Goal: Transaction & Acquisition: Obtain resource

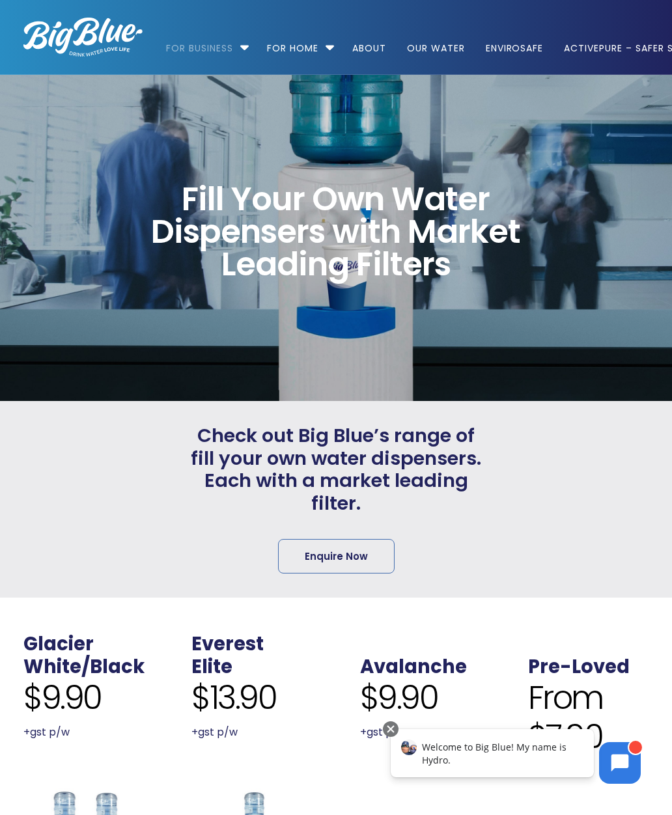
click at [231, 57] on link "For Business" at bounding box center [204, 42] width 76 height 84
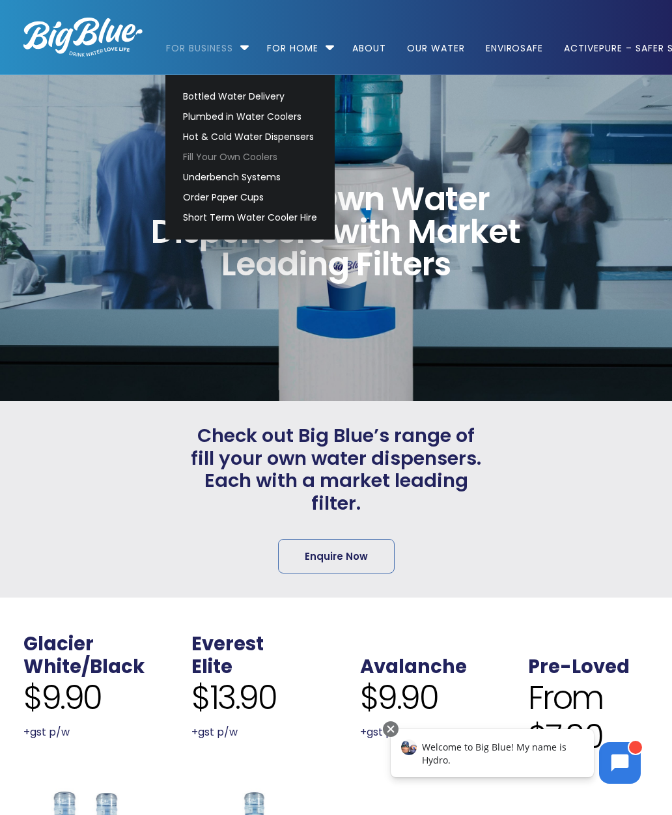
click at [203, 96] on link "Bottled Water Delivery" at bounding box center [250, 97] width 146 height 20
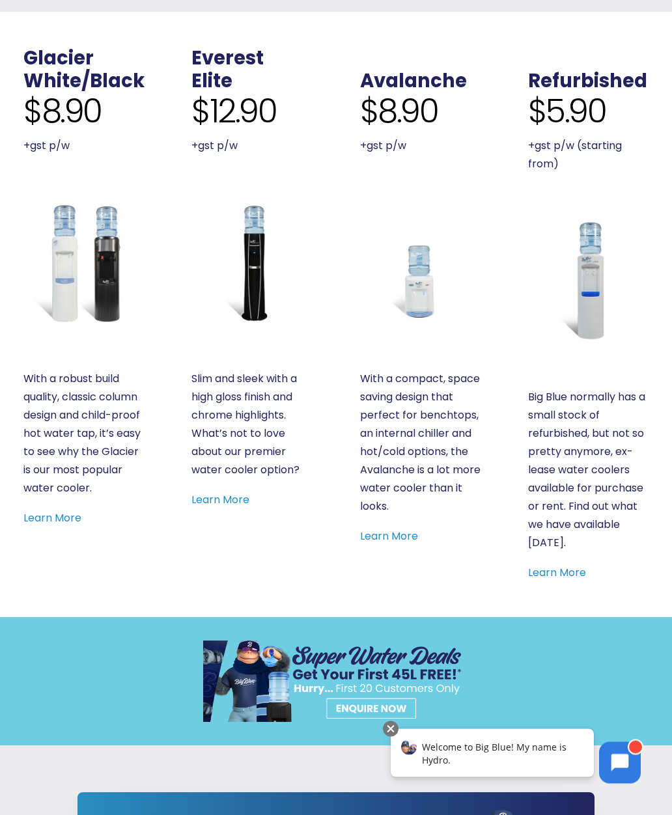
scroll to position [656, 0]
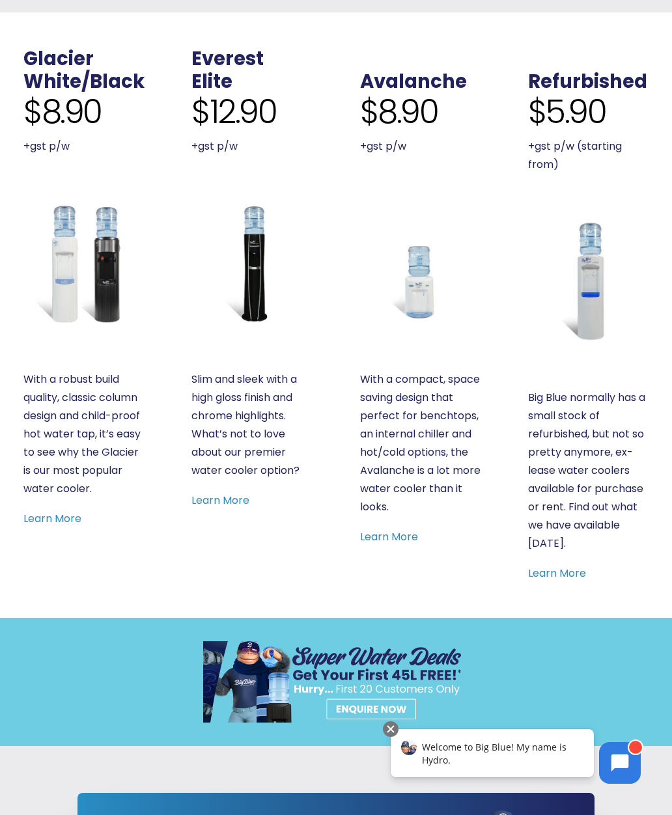
click at [563, 92] on span "$5.90" at bounding box center [567, 111] width 78 height 39
click at [546, 568] on link "Learn More" at bounding box center [557, 573] width 58 height 15
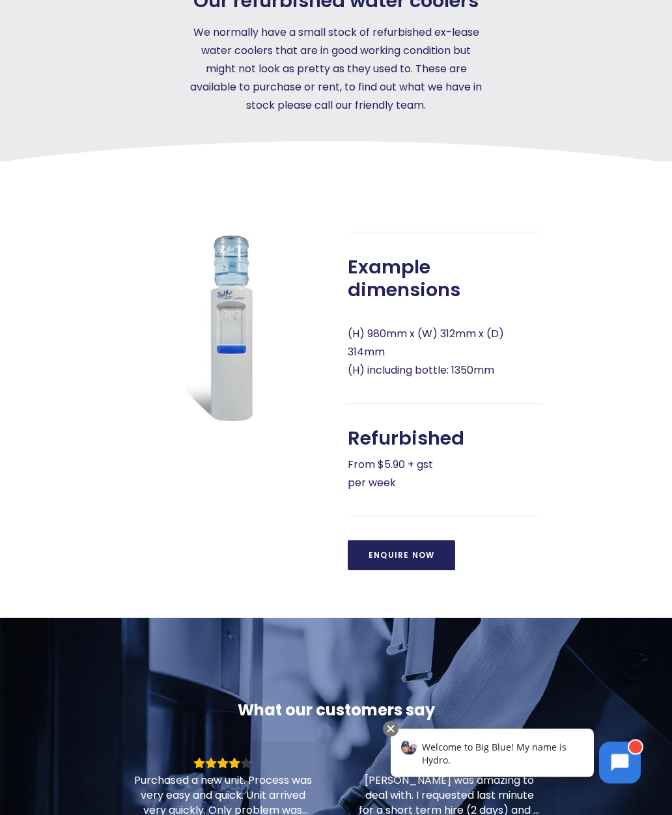
scroll to position [377, 0]
click at [385, 564] on link "Enquire Now" at bounding box center [401, 555] width 107 height 30
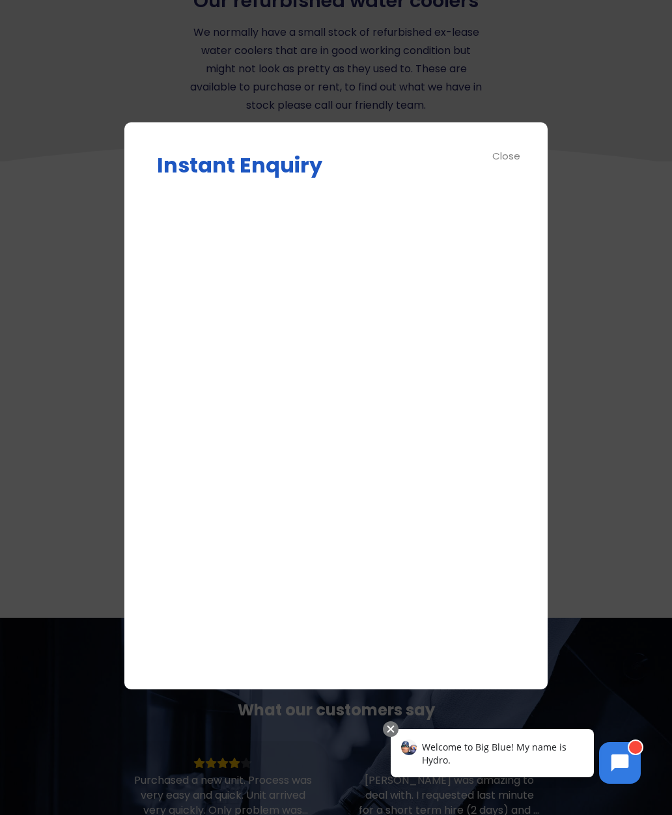
click at [505, 159] on div "Close" at bounding box center [506, 155] width 29 height 15
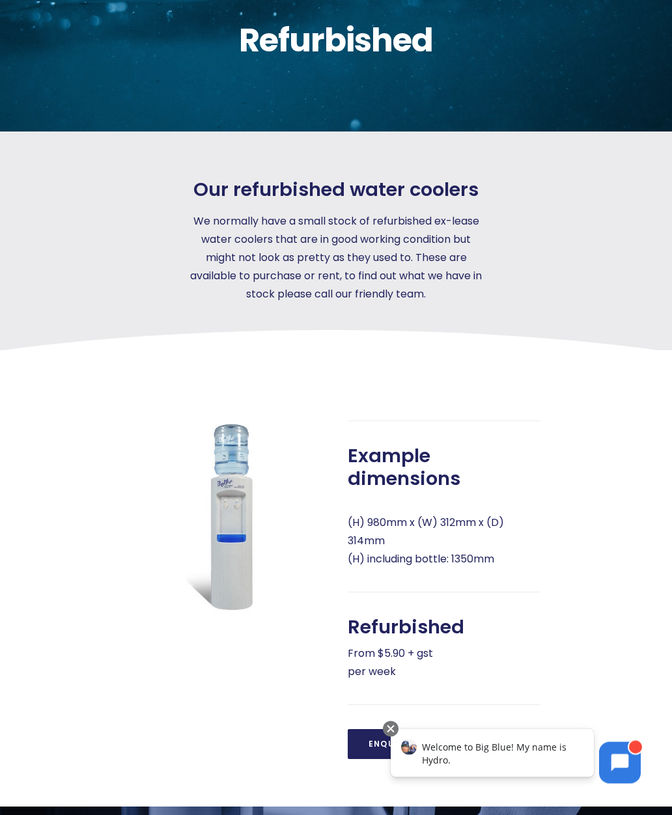
scroll to position [187, 0]
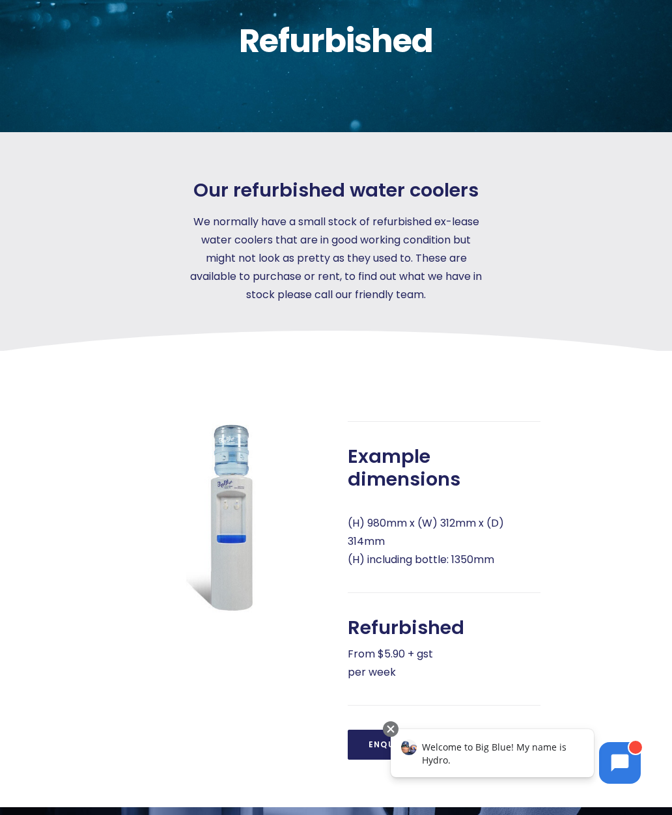
click at [374, 746] on link "Enquire Now" at bounding box center [401, 745] width 107 height 30
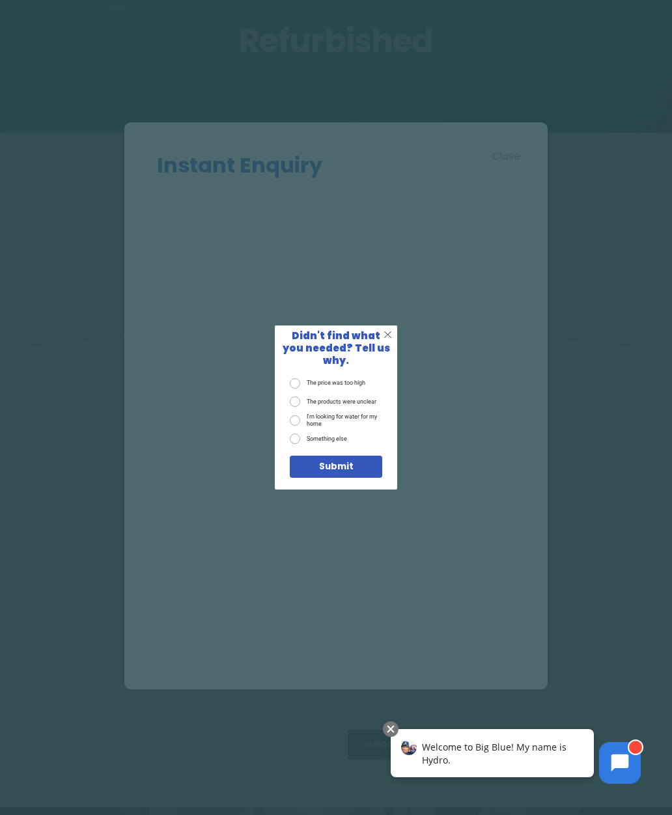
click at [166, 504] on div "X Didn't find what you needed? Tell us why. The price was too high The products…" at bounding box center [336, 407] width 672 height 815
click at [389, 730] on div at bounding box center [391, 729] width 16 height 16
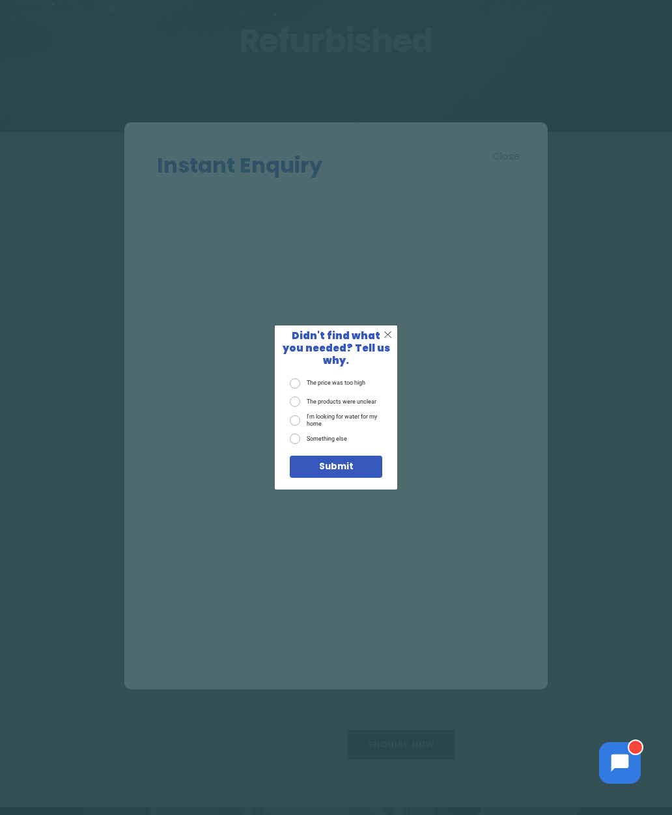
click at [269, 635] on div "X Didn't find what you needed? Tell us why. The price was too high The products…" at bounding box center [336, 407] width 672 height 815
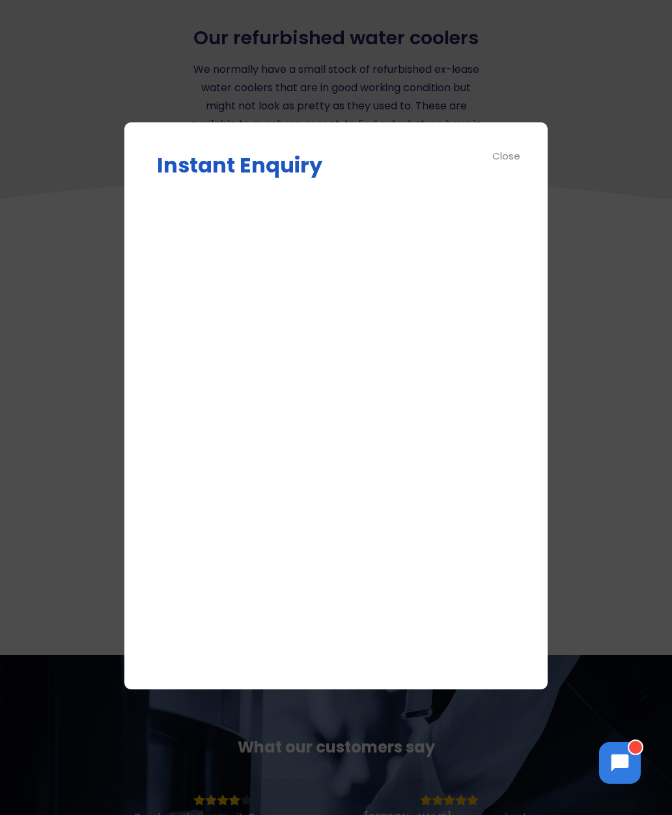
scroll to position [392, 0]
